Goal: Task Accomplishment & Management: Complete application form

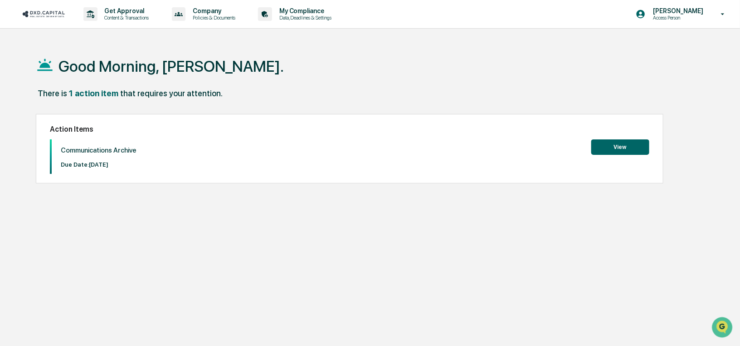
click at [621, 142] on button "View" at bounding box center [620, 146] width 58 height 15
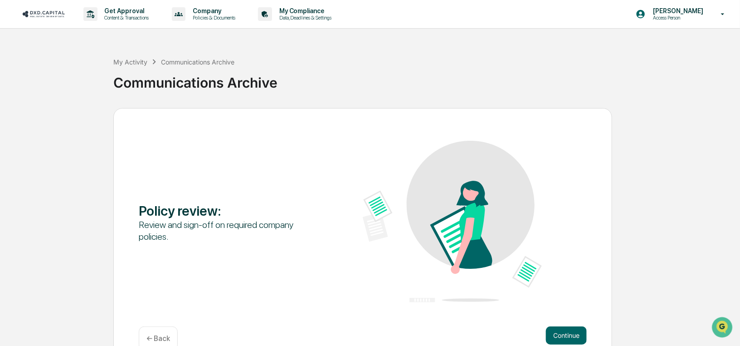
scroll to position [19, 0]
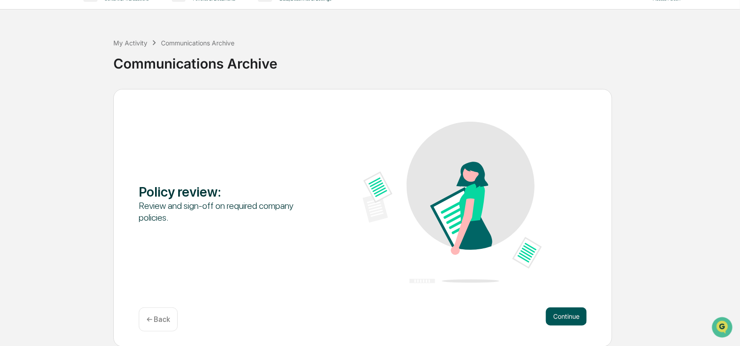
click at [576, 318] on button "Continue" at bounding box center [566, 316] width 41 height 18
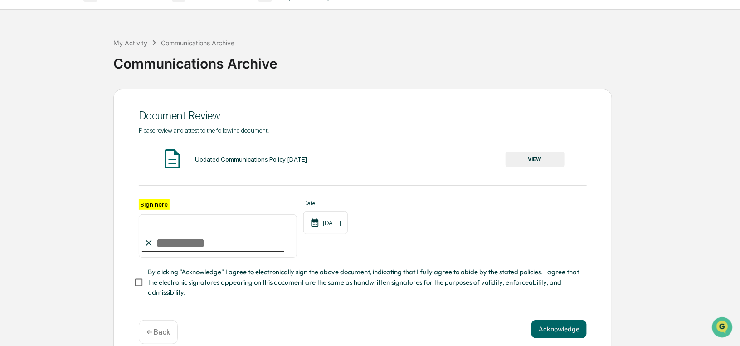
click at [189, 252] on input "Sign here" at bounding box center [218, 236] width 158 height 44
type input "**********"
click at [541, 161] on button "VIEW" at bounding box center [535, 158] width 59 height 15
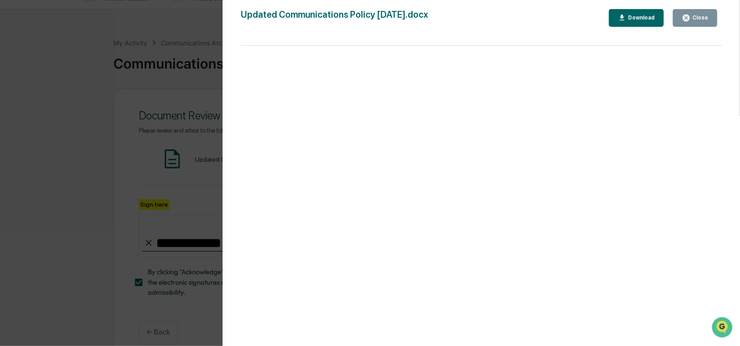
click at [701, 20] on div "Close" at bounding box center [700, 18] width 18 height 6
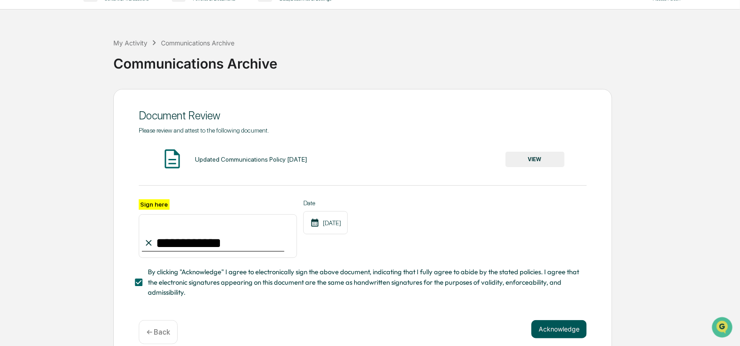
click at [561, 332] on button "Acknowledge" at bounding box center [559, 329] width 55 height 18
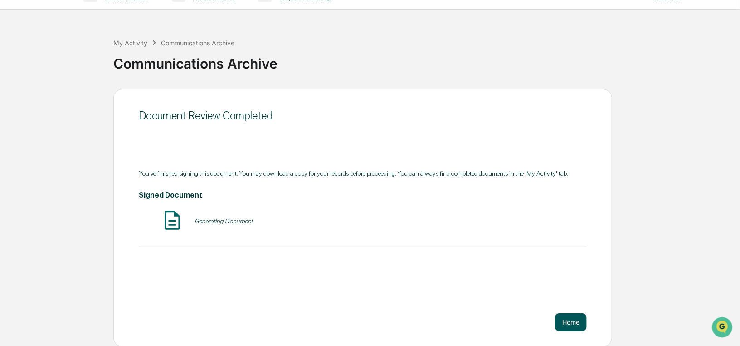
click at [568, 323] on button "Home" at bounding box center [571, 322] width 32 height 18
